Goal: Check status: Check status

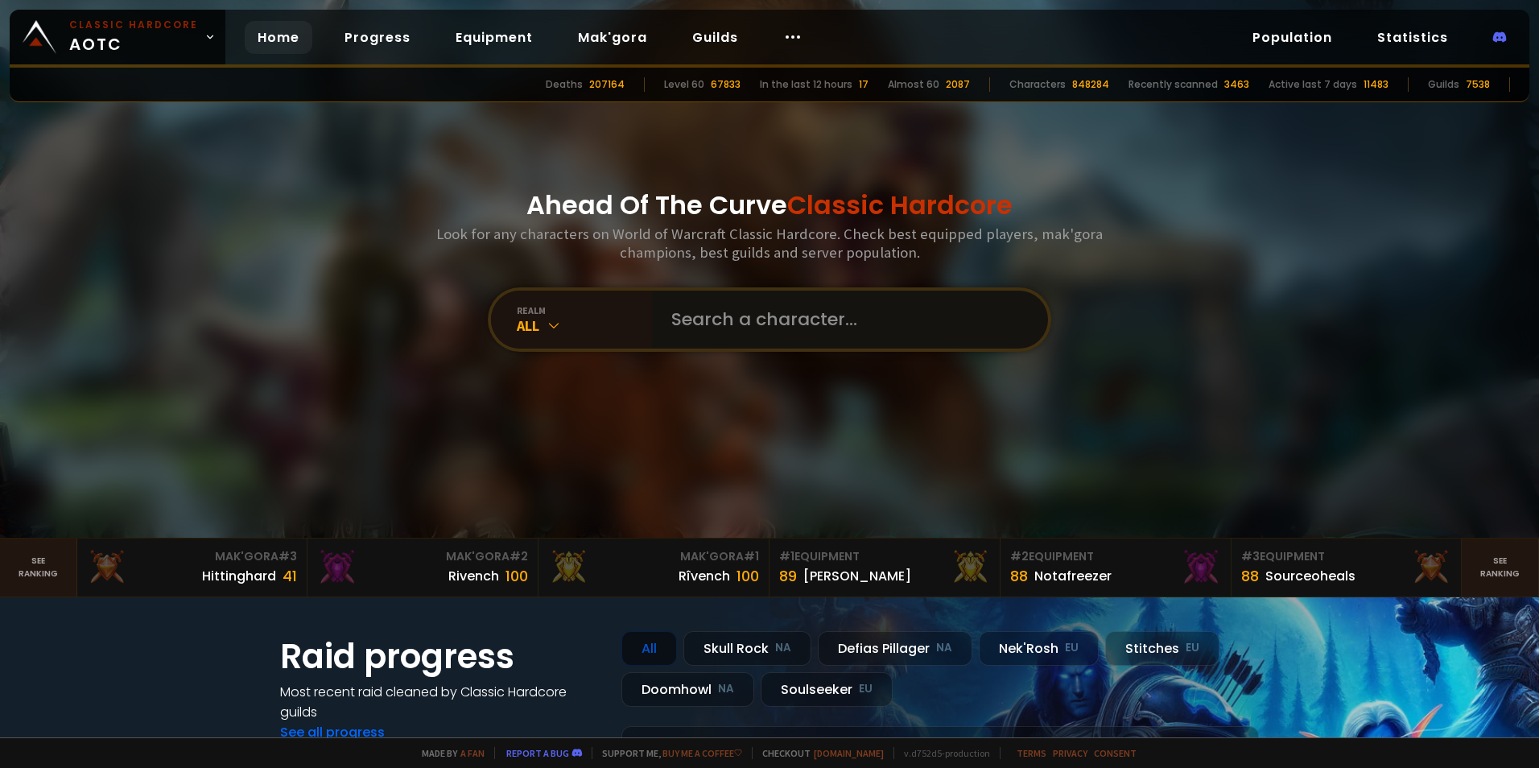
click at [751, 324] on input "text" at bounding box center [845, 320] width 367 height 58
click at [768, 324] on input "text" at bounding box center [845, 320] width 367 height 58
type input "vindizzy"
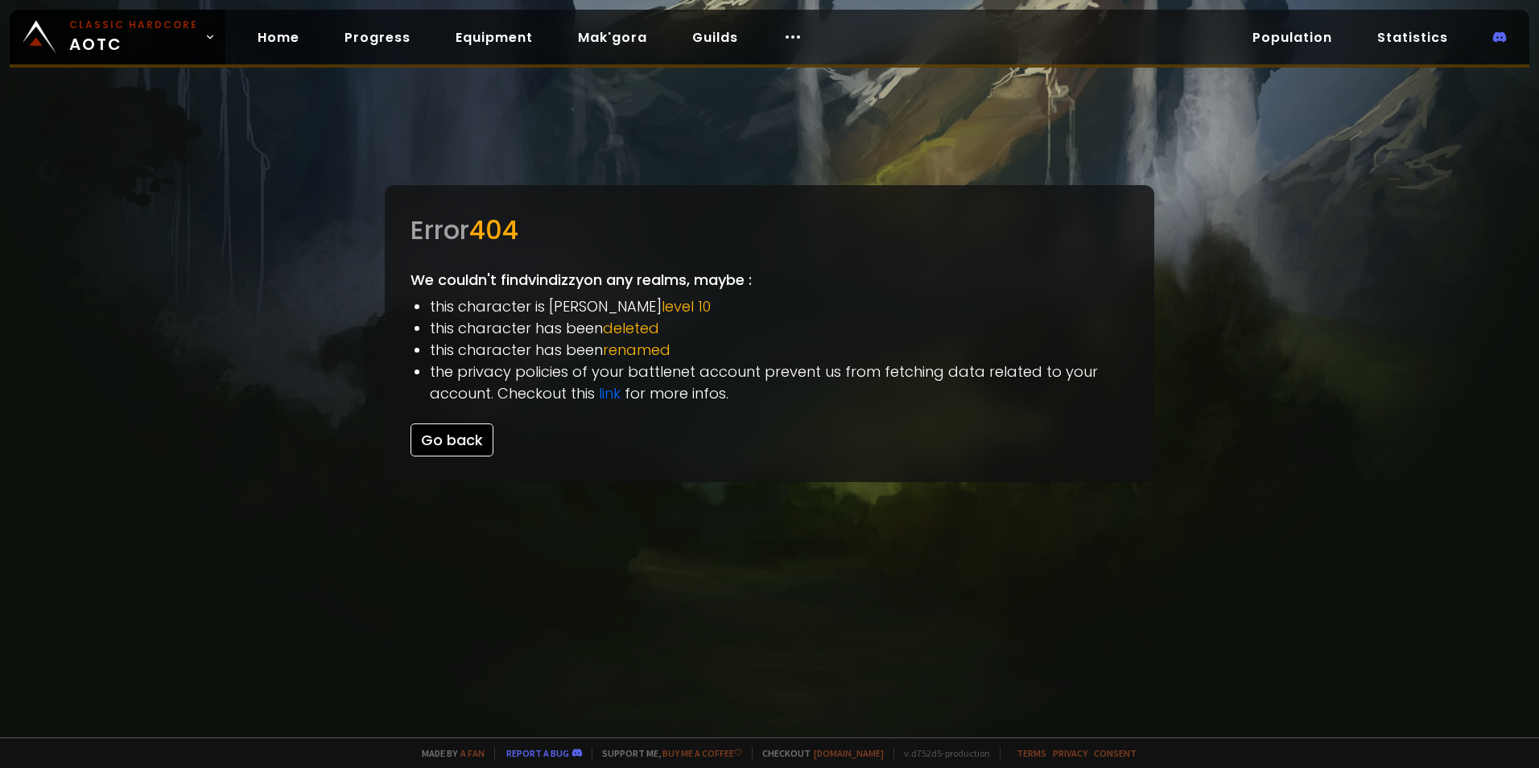
click at [478, 436] on button "Go back" at bounding box center [451, 439] width 83 height 33
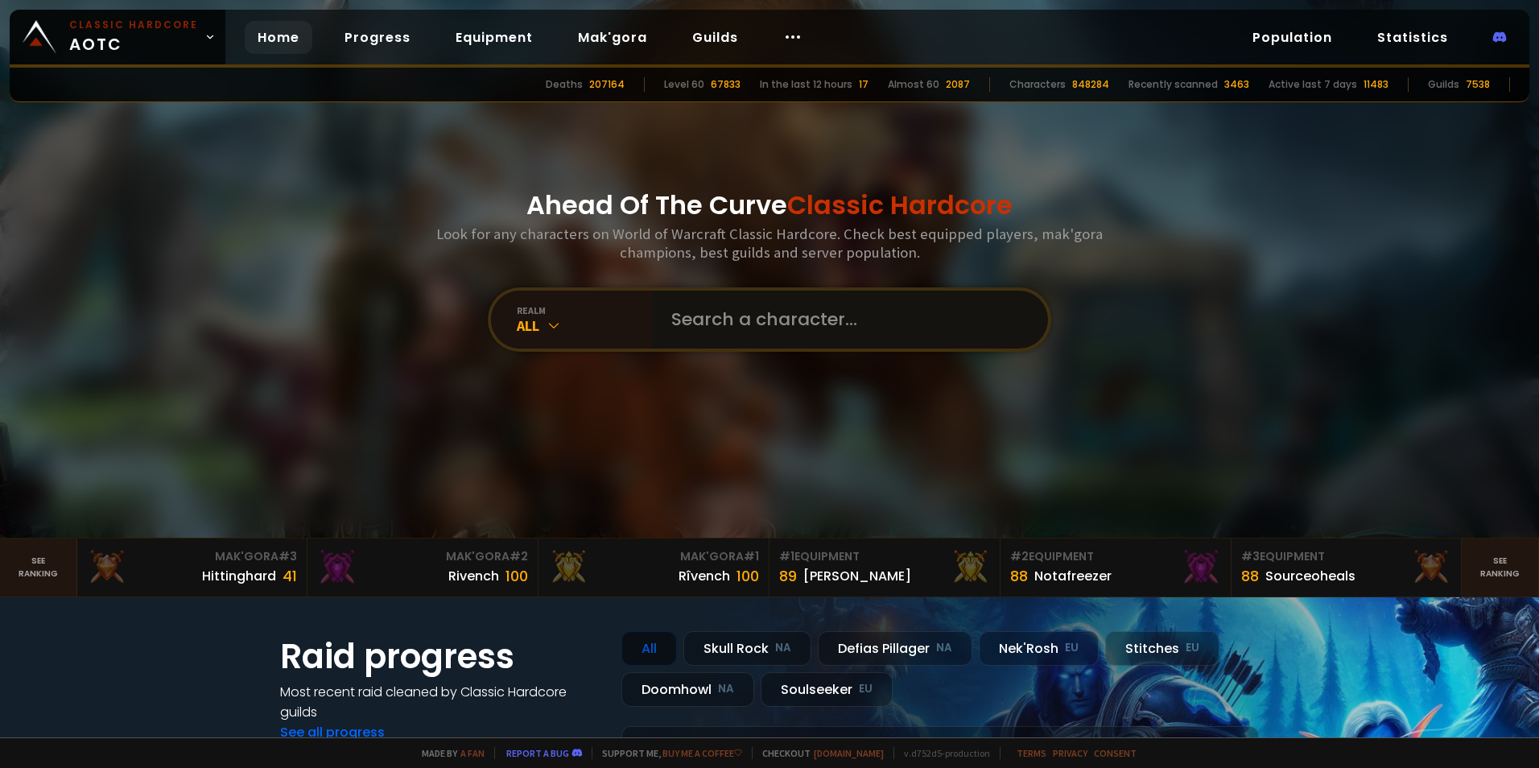
click at [764, 328] on input "text" at bounding box center [845, 320] width 367 height 58
type input "virzyboy"
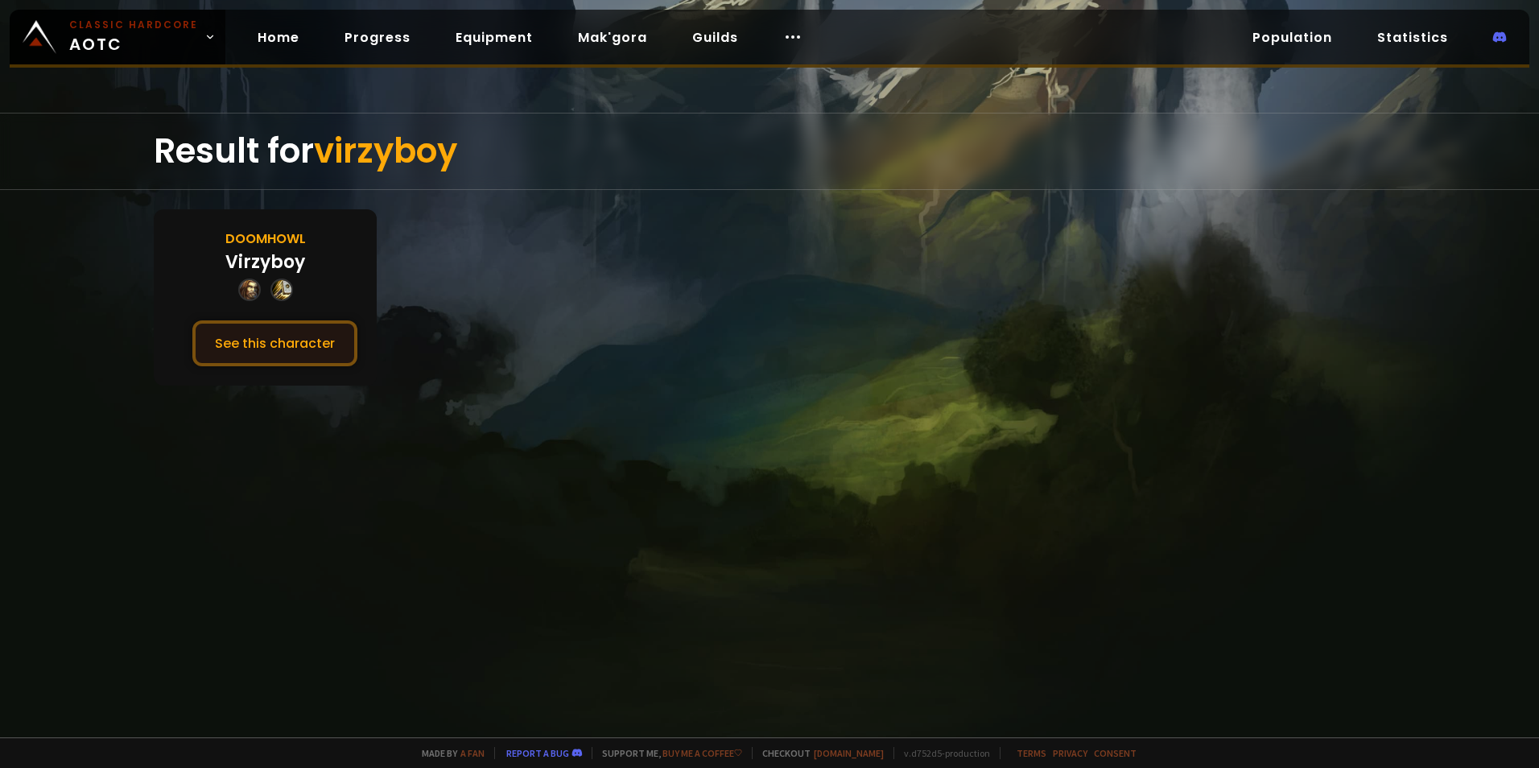
click at [311, 353] on button "See this character" at bounding box center [274, 343] width 165 height 46
